Goal: Find specific page/section: Find specific page/section

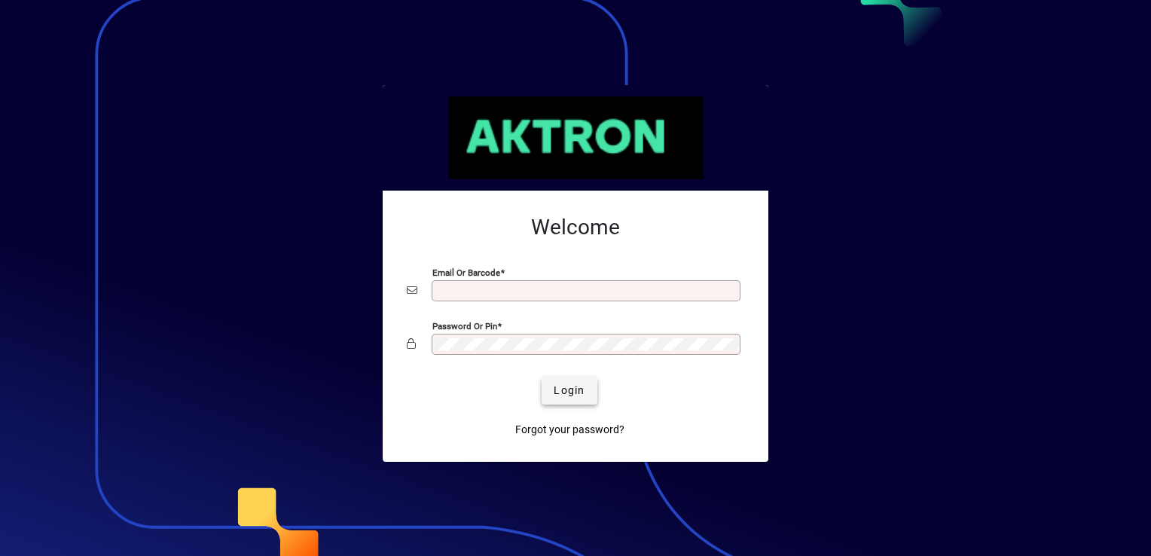
type input "**********"
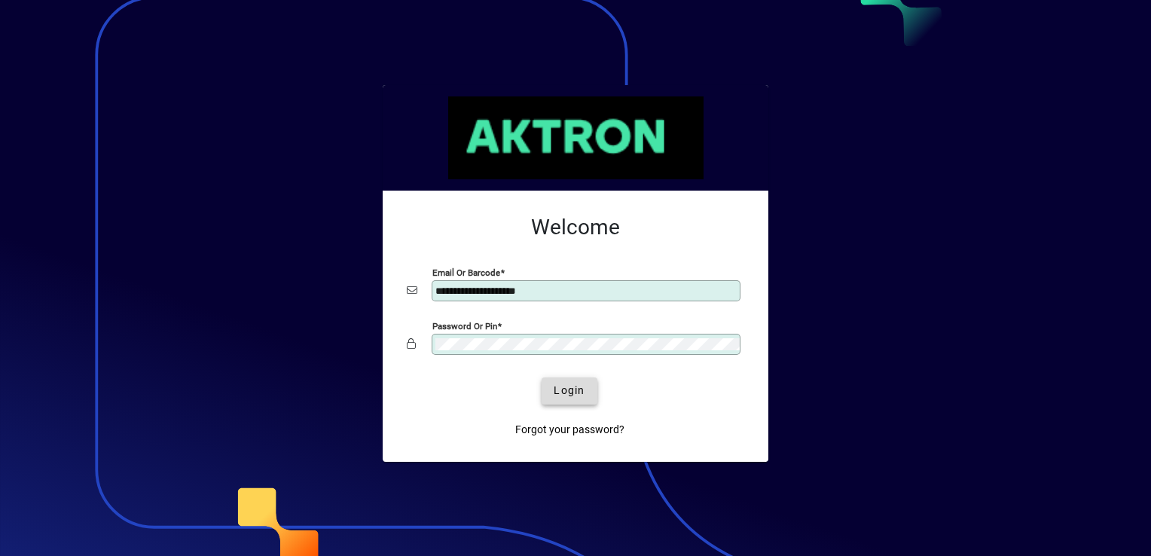
click at [562, 391] on span "Login" at bounding box center [568, 391] width 31 height 16
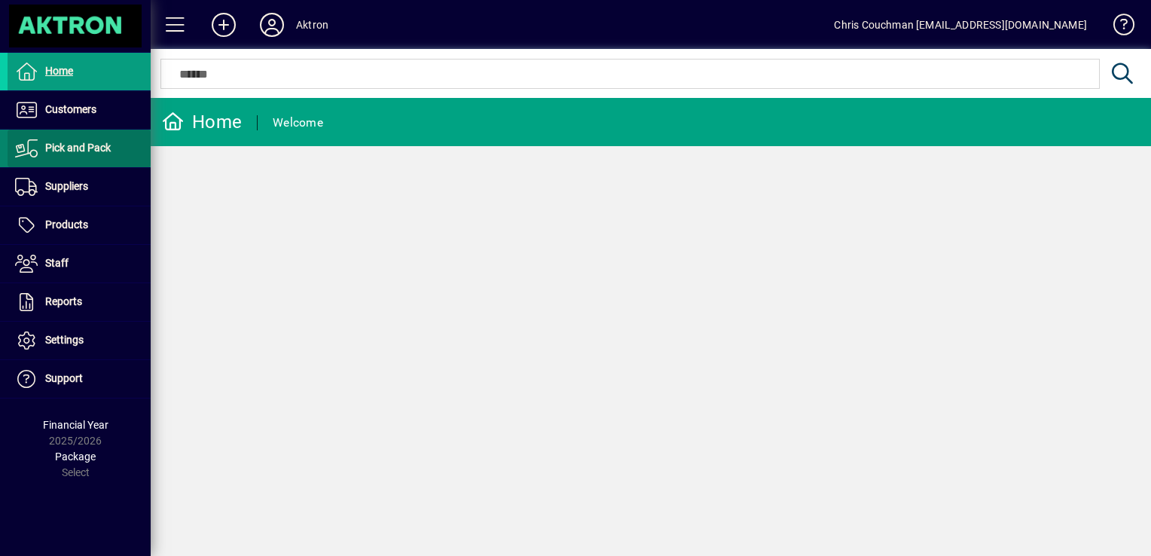
click at [98, 146] on span "Pick and Pack" at bounding box center [78, 148] width 66 height 12
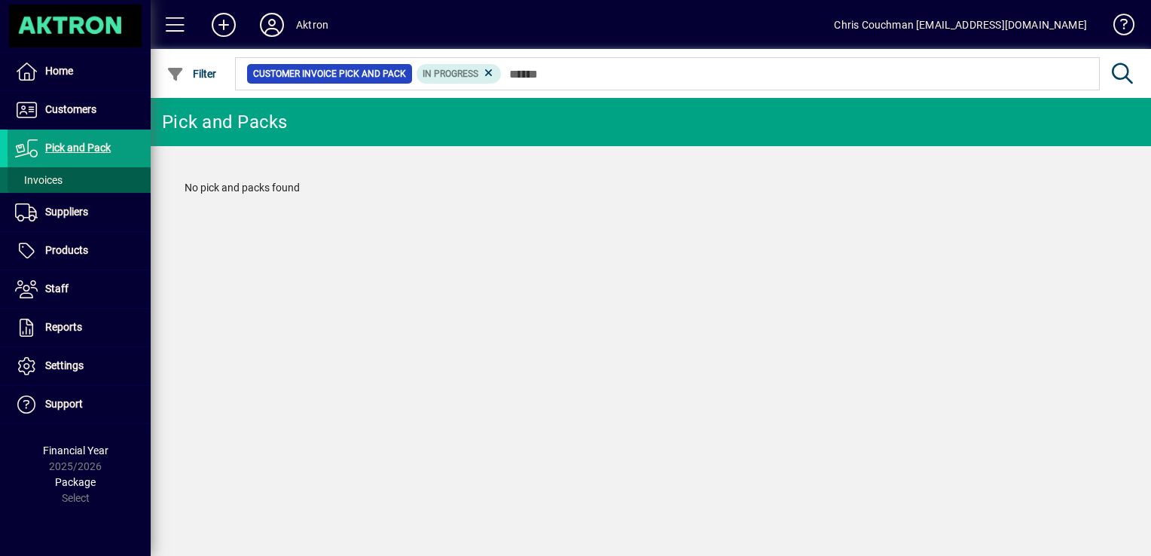
click at [62, 170] on span at bounding box center [79, 180] width 143 height 36
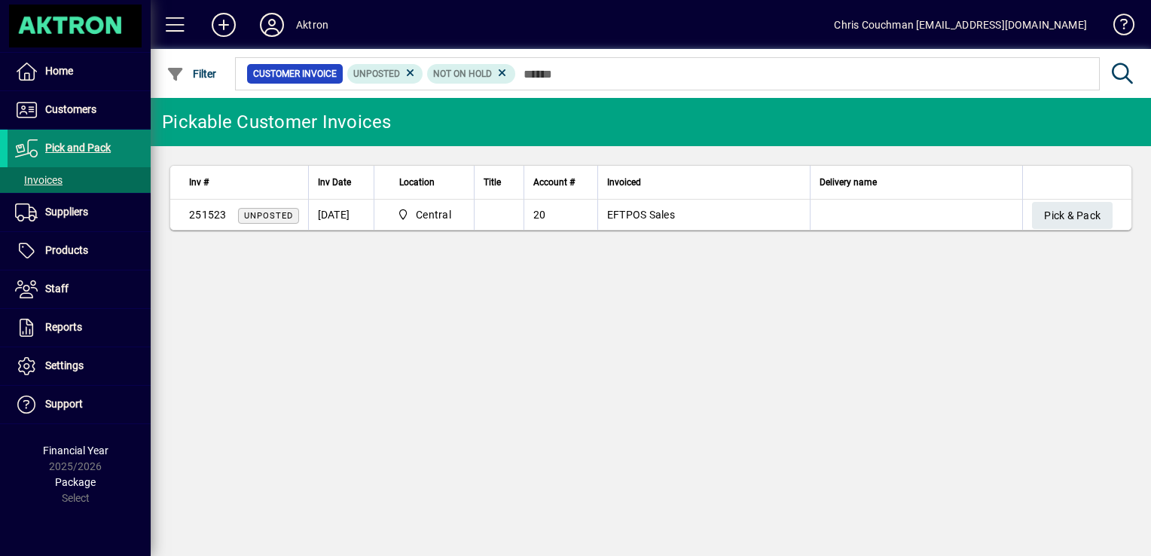
click at [63, 147] on span "Pick and Pack" at bounding box center [78, 148] width 66 height 12
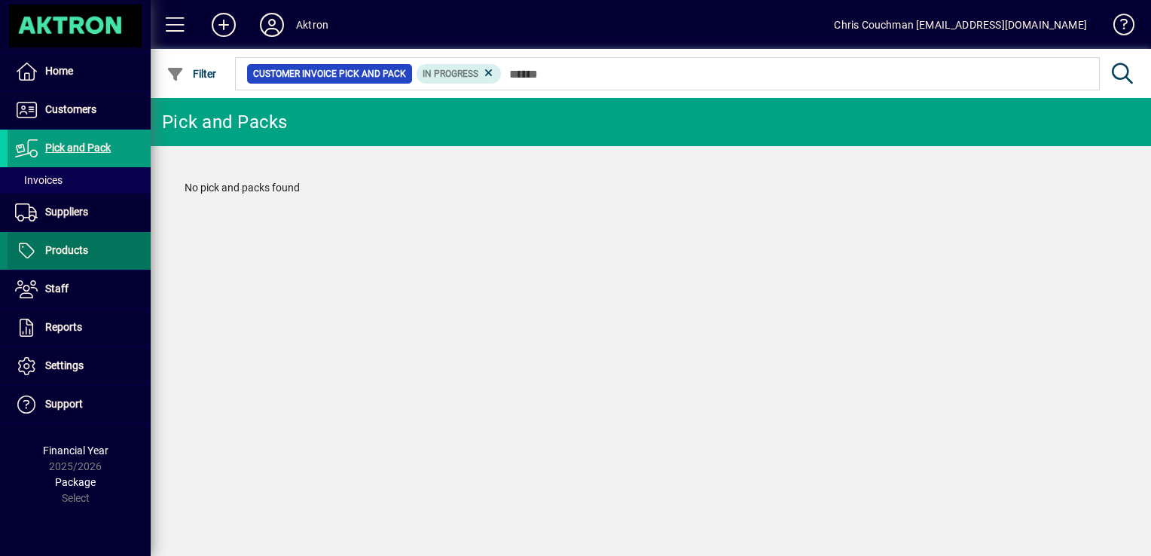
click at [60, 244] on span "Products" at bounding box center [66, 250] width 43 height 12
